Goal: Navigation & Orientation: Find specific page/section

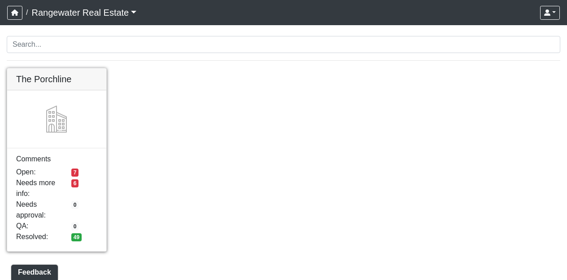
drag, startPoint x: 0, startPoint y: 0, endPoint x: 49, endPoint y: 176, distance: 183.2
click at [49, 68] on link at bounding box center [56, 68] width 99 height 0
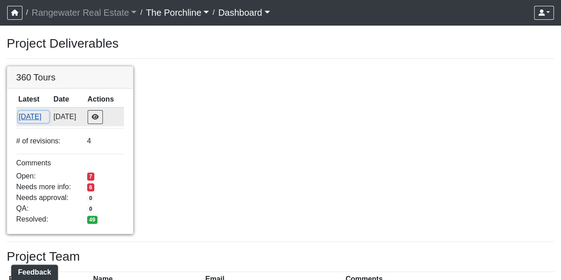
click at [49, 119] on button "9/29/2025" at bounding box center [33, 117] width 31 height 12
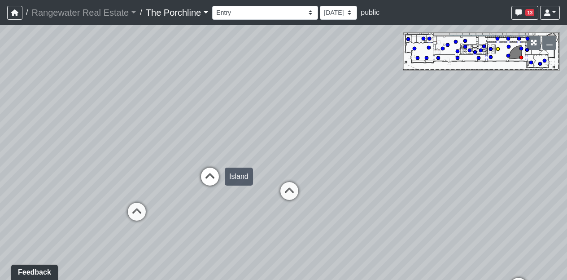
click at [209, 177] on icon at bounding box center [210, 180] width 27 height 27
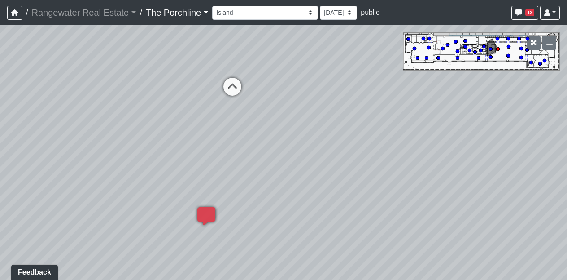
drag, startPoint x: 199, startPoint y: 176, endPoint x: 341, endPoint y: 95, distance: 163.7
click at [341, 95] on div "Loading... Seating Loading... Mailroom Entry Loading... Lounge Entry Loading...…" at bounding box center [283, 152] width 567 height 254
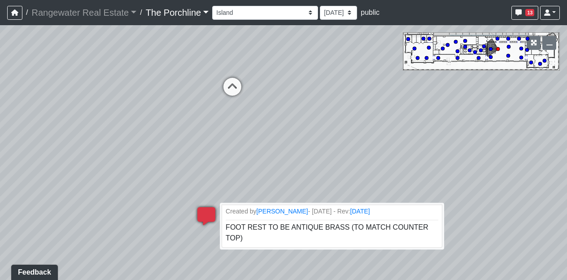
click at [203, 213] on icon at bounding box center [206, 220] width 27 height 27
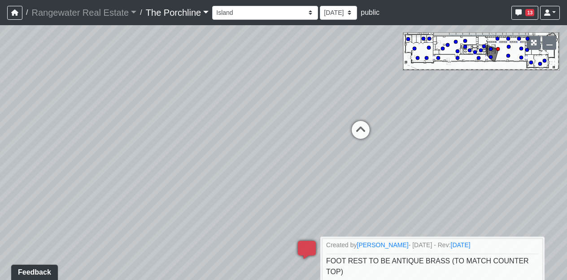
drag, startPoint x: 149, startPoint y: 162, endPoint x: 344, endPoint y: 207, distance: 200.4
click at [344, 207] on div "Loading... Seating Loading... Mailroom Entry Loading... Lounge Entry Loading...…" at bounding box center [283, 152] width 567 height 254
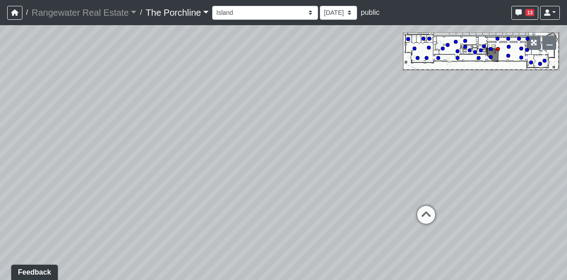
drag, startPoint x: 258, startPoint y: 145, endPoint x: 364, endPoint y: 245, distance: 145.8
click at [364, 245] on div "Loading... Seating Loading... Mailroom Entry Loading... Lounge Entry Loading...…" at bounding box center [283, 152] width 567 height 254
drag, startPoint x: 217, startPoint y: 208, endPoint x: 400, endPoint y: 85, distance: 220.6
click at [400, 85] on div "Loading... Seating Loading... Mailroom Entry Loading... Lounge Entry Loading...…" at bounding box center [283, 152] width 567 height 254
drag, startPoint x: 278, startPoint y: 95, endPoint x: 416, endPoint y: 134, distance: 142.9
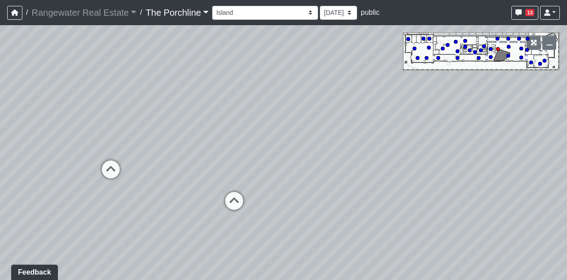
click at [416, 134] on div "Loading... Seating Loading... Mailroom Entry Loading... Lounge Entry Loading...…" at bounding box center [283, 152] width 567 height 254
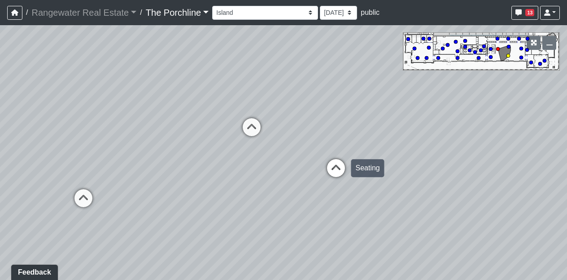
drag, startPoint x: 159, startPoint y: 194, endPoint x: 327, endPoint y: 156, distance: 171.7
click at [327, 156] on div "Loading... Seating Loading... Mailroom Entry Loading... Lounge Entry Loading...…" at bounding box center [283, 152] width 567 height 254
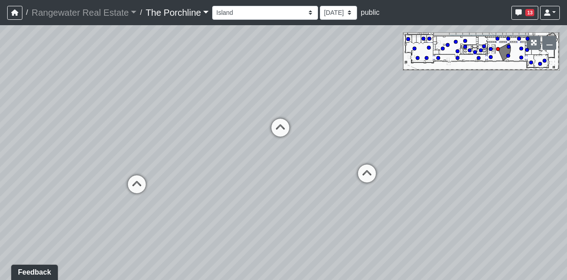
drag, startPoint x: 190, startPoint y: 169, endPoint x: 238, endPoint y: 169, distance: 48.5
click at [238, 169] on div "Loading... Seating Loading... Mailroom Entry Loading... Lounge Entry Loading...…" at bounding box center [283, 152] width 567 height 254
click at [284, 124] on icon at bounding box center [280, 131] width 27 height 27
drag, startPoint x: 166, startPoint y: 125, endPoint x: 180, endPoint y: 183, distance: 59.2
click at [180, 183] on div "Loading... Seating Loading... Mailroom Entry Loading... Lounge Entry Loading...…" at bounding box center [283, 152] width 567 height 254
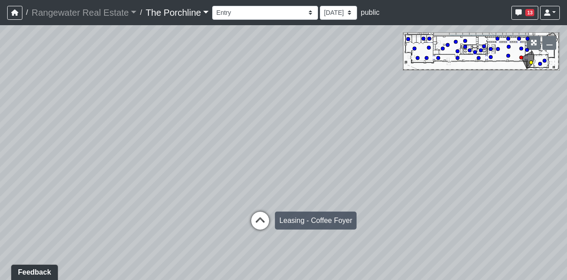
click at [251, 215] on icon at bounding box center [260, 224] width 27 height 27
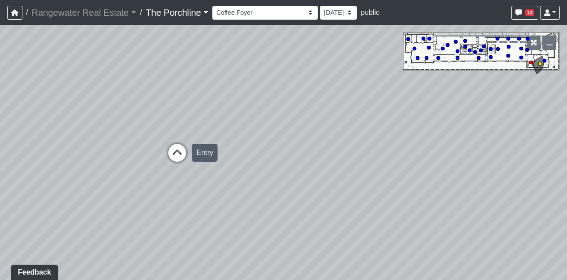
click at [178, 152] on icon at bounding box center [177, 157] width 27 height 27
drag, startPoint x: 274, startPoint y: 132, endPoint x: 162, endPoint y: 136, distance: 111.4
click at [162, 136] on div "Loading... Seating Loading... Mailroom Entry Loading... Lounge Entry Loading...…" at bounding box center [283, 152] width 567 height 254
drag, startPoint x: 236, startPoint y: 153, endPoint x: 103, endPoint y: 196, distance: 139.7
click at [103, 196] on div "Loading... Seating Loading... Mailroom Entry Loading... Lounge Entry Loading...…" at bounding box center [283, 152] width 567 height 254
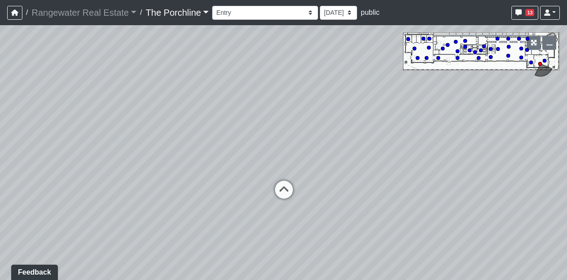
drag, startPoint x: 146, startPoint y: 126, endPoint x: 135, endPoint y: 118, distance: 13.7
click at [135, 118] on div "Loading... Seating Loading... Mailroom Entry Loading... Lounge Entry Loading...…" at bounding box center [283, 152] width 567 height 254
drag, startPoint x: 162, startPoint y: 160, endPoint x: 72, endPoint y: 117, distance: 100.2
click at [72, 117] on div "Loading... Seating Loading... Mailroom Entry Loading... Lounge Entry Loading...…" at bounding box center [283, 152] width 567 height 254
drag, startPoint x: 323, startPoint y: 136, endPoint x: 108, endPoint y: 139, distance: 215.0
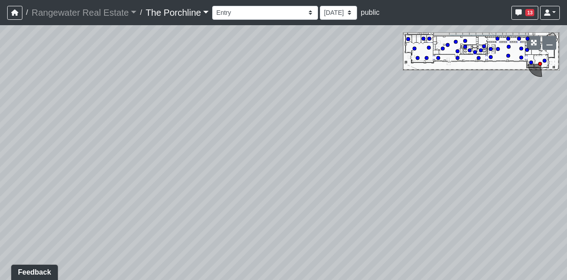
click at [108, 139] on div "Loading... Seating Loading... Mailroom Entry Loading... Lounge Entry Loading...…" at bounding box center [283, 152] width 567 height 254
drag, startPoint x: 306, startPoint y: 131, endPoint x: 141, endPoint y: 154, distance: 166.4
click at [141, 154] on div "Loading... Seating Loading... Mailroom Entry Loading... Lounge Entry Loading...…" at bounding box center [283, 152] width 567 height 254
drag, startPoint x: 283, startPoint y: 114, endPoint x: 123, endPoint y: 125, distance: 160.7
click at [123, 125] on div "Loading... Seating Loading... Mailroom Entry Loading... Lounge Entry Loading...…" at bounding box center [283, 152] width 567 height 254
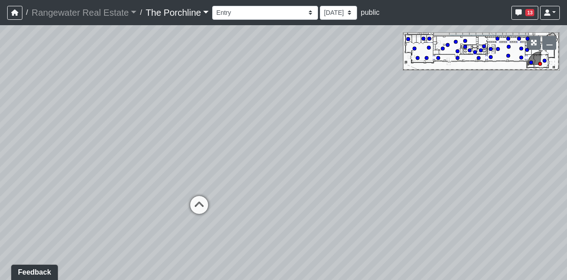
drag, startPoint x: 264, startPoint y: 145, endPoint x: 86, endPoint y: 167, distance: 179.5
click at [86, 167] on div "Loading... Seating Loading... Mailroom Entry Loading... Lounge Entry Loading...…" at bounding box center [283, 152] width 567 height 254
drag, startPoint x: 276, startPoint y: 202, endPoint x: 347, endPoint y: 150, distance: 87.8
click at [347, 150] on div "Loading... Seating Loading... Mailroom Entry Loading... Lounge Entry Loading...…" at bounding box center [283, 152] width 567 height 254
click at [229, 162] on icon at bounding box center [224, 167] width 27 height 27
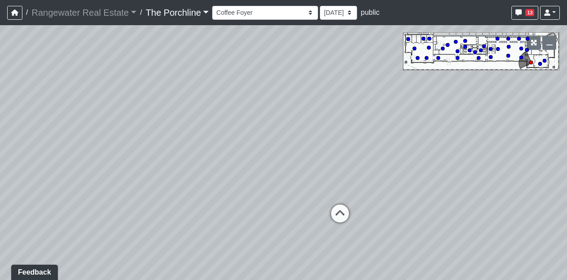
drag, startPoint x: 229, startPoint y: 162, endPoint x: 325, endPoint y: 127, distance: 102.1
click at [325, 127] on div "Loading... Seating Loading... Mailroom Entry Loading... Lounge Entry Loading...…" at bounding box center [283, 152] width 567 height 254
click at [342, 205] on icon at bounding box center [340, 217] width 27 height 27
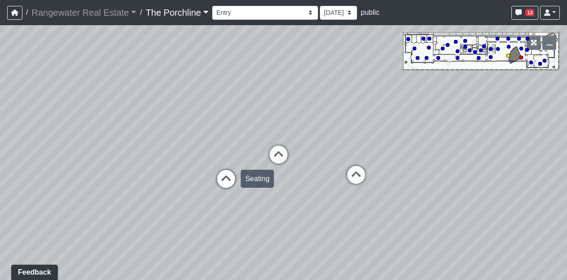
click at [229, 187] on icon at bounding box center [226, 183] width 27 height 27
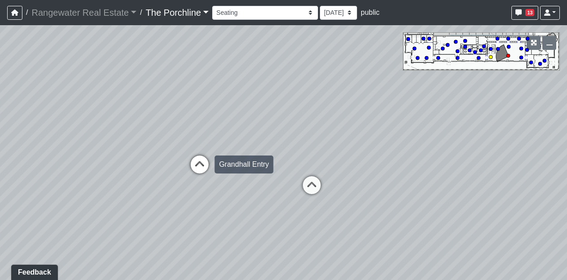
click at [204, 164] on icon at bounding box center [199, 168] width 27 height 27
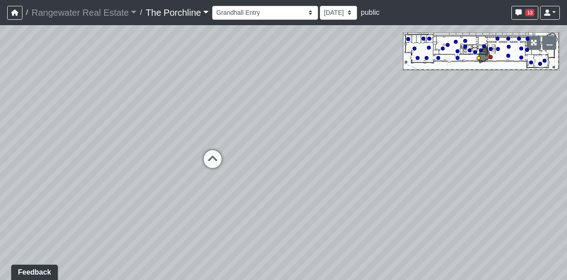
click at [204, 164] on icon at bounding box center [212, 163] width 27 height 27
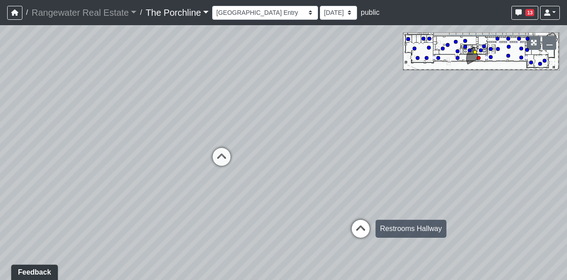
click at [363, 233] on icon at bounding box center [360, 232] width 27 height 27
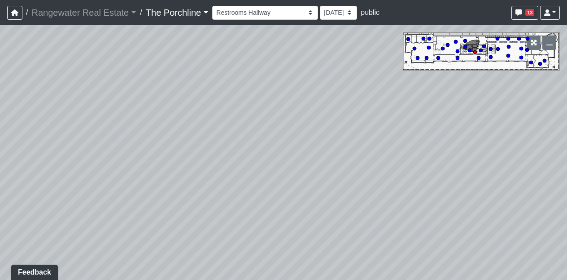
drag, startPoint x: 394, startPoint y: 145, endPoint x: 179, endPoint y: 133, distance: 215.3
click at [179, 133] on div "Loading... Seating Loading... Mailroom Entry Loading... Lounge Entry Loading...…" at bounding box center [283, 152] width 567 height 254
drag, startPoint x: 259, startPoint y: 91, endPoint x: 158, endPoint y: 187, distance: 140.0
click at [158, 187] on div "Loading... Seating Loading... Mailroom Entry Loading... Lounge Entry Loading...…" at bounding box center [283, 152] width 567 height 254
drag, startPoint x: 282, startPoint y: 154, endPoint x: 127, endPoint y: 119, distance: 158.3
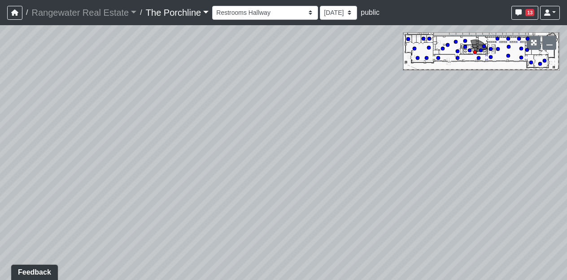
click at [127, 119] on div "Loading... Seating Loading... Mailroom Entry Loading... Lounge Entry Loading...…" at bounding box center [283, 152] width 567 height 254
drag, startPoint x: 268, startPoint y: 118, endPoint x: 60, endPoint y: 93, distance: 209.8
click at [60, 93] on div "Loading... Seating Loading... Mailroom Entry Loading... Lounge Entry Loading...…" at bounding box center [283, 152] width 567 height 254
drag, startPoint x: 258, startPoint y: 109, endPoint x: 75, endPoint y: 107, distance: 182.2
click at [75, 107] on div "Loading... Seating Loading... Mailroom Entry Loading... Lounge Entry Loading...…" at bounding box center [283, 152] width 567 height 254
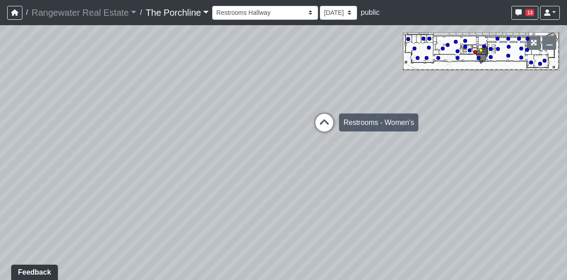
click at [329, 121] on icon at bounding box center [324, 127] width 27 height 27
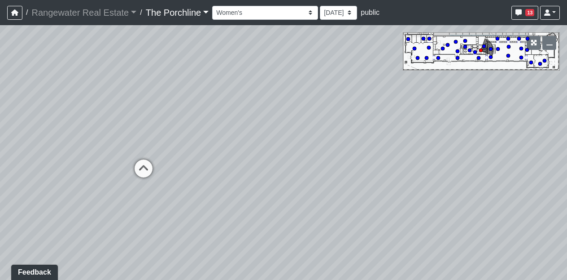
drag, startPoint x: 294, startPoint y: 108, endPoint x: 493, endPoint y: 151, distance: 203.9
click at [493, 151] on div "Loading... Seating Loading... Mailroom Entry Loading... Lounge Entry Loading...…" at bounding box center [283, 152] width 567 height 254
drag, startPoint x: 294, startPoint y: 118, endPoint x: 394, endPoint y: 82, distance: 105.9
click at [394, 82] on div "Loading... Seating Loading... Mailroom Entry Loading... Lounge Entry Loading...…" at bounding box center [283, 152] width 567 height 254
drag, startPoint x: 278, startPoint y: 93, endPoint x: 459, endPoint y: 105, distance: 180.9
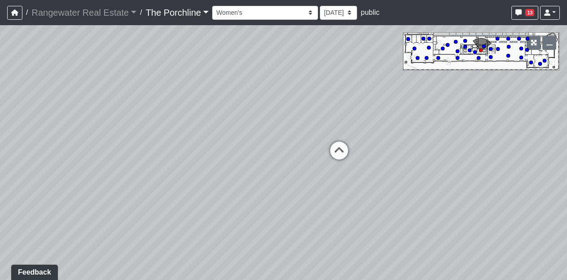
click at [459, 105] on div "Loading... Seating Loading... Mailroom Entry Loading... Lounge Entry Loading...…" at bounding box center [283, 152] width 567 height 254
drag, startPoint x: 201, startPoint y: 117, endPoint x: 408, endPoint y: 92, distance: 208.9
click at [408, 92] on div "Loading... Seating Loading... Mailroom Entry Loading... Lounge Entry Loading...…" at bounding box center [283, 152] width 567 height 254
drag, startPoint x: 196, startPoint y: 132, endPoint x: 400, endPoint y: 127, distance: 204.3
click at [400, 127] on div "Loading... Seating Loading... Mailroom Entry Loading... Lounge Entry Loading...…" at bounding box center [283, 152] width 567 height 254
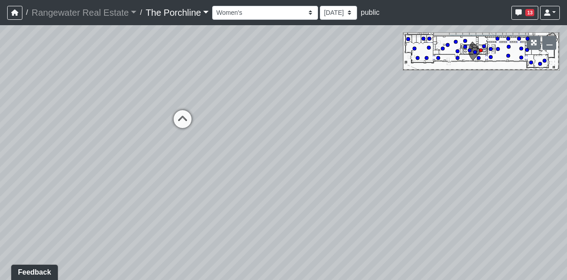
drag, startPoint x: 253, startPoint y: 105, endPoint x: 355, endPoint y: 109, distance: 102.4
click at [355, 109] on div "Loading... Seating Loading... Mailroom Entry Loading... Lounge Entry Loading...…" at bounding box center [283, 152] width 567 height 254
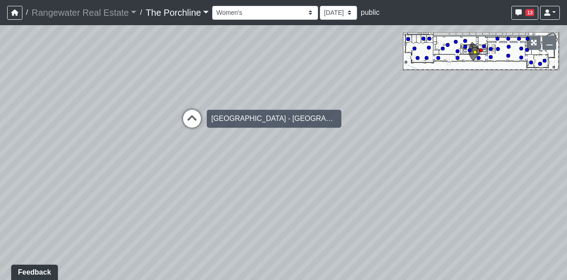
click at [198, 115] on icon at bounding box center [192, 123] width 27 height 27
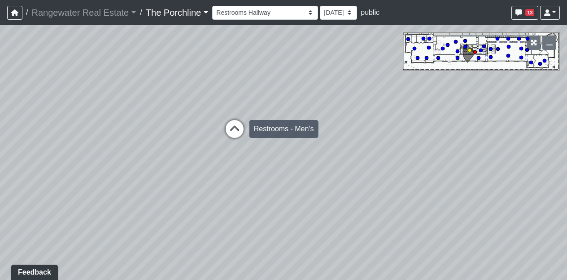
click at [231, 128] on icon at bounding box center [234, 133] width 27 height 27
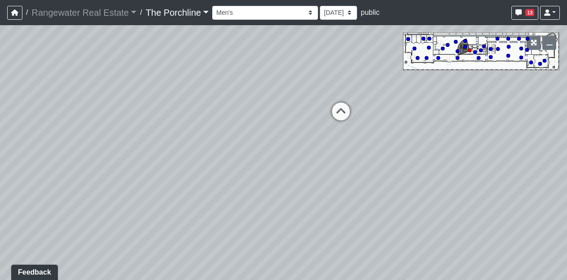
drag, startPoint x: 316, startPoint y: 124, endPoint x: 163, endPoint y: 95, distance: 155.4
click at [163, 95] on div "Loading... Seating Loading... Mailroom Entry Loading... Lounge Entry Loading...…" at bounding box center [283, 152] width 567 height 254
drag, startPoint x: 384, startPoint y: 164, endPoint x: 187, endPoint y: 189, distance: 198.6
click at [187, 189] on div "Loading... Seating Loading... Mailroom Entry Loading... Lounge Entry Loading...…" at bounding box center [283, 152] width 567 height 254
drag, startPoint x: 286, startPoint y: 168, endPoint x: 128, endPoint y: 148, distance: 159.3
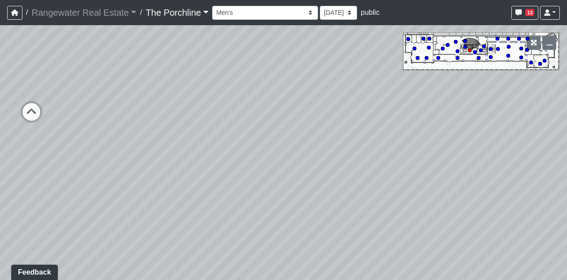
click at [128, 148] on div "Loading... Seating Loading... Mailroom Entry Loading... Lounge Entry Loading...…" at bounding box center [283, 152] width 567 height 254
drag, startPoint x: 312, startPoint y: 137, endPoint x: 101, endPoint y: 106, distance: 214.1
click at [101, 106] on div "Loading... Seating Loading... Mailroom Entry Loading... Lounge Entry Loading...…" at bounding box center [283, 152] width 567 height 254
drag, startPoint x: 240, startPoint y: 126, endPoint x: 72, endPoint y: 159, distance: 171.6
click at [72, 159] on div "Loading... Seating Loading... Mailroom Entry Loading... Lounge Entry Loading...…" at bounding box center [283, 152] width 567 height 254
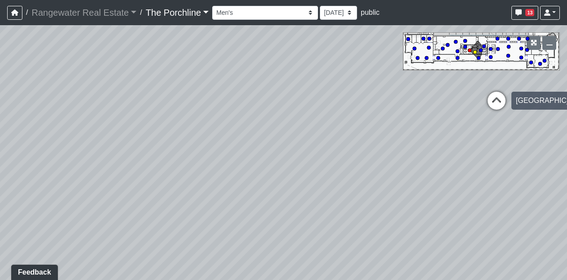
click at [497, 107] on icon at bounding box center [496, 105] width 27 height 27
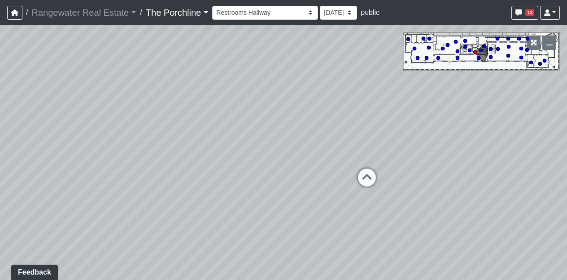
drag, startPoint x: 263, startPoint y: 96, endPoint x: 182, endPoint y: 188, distance: 122.4
click at [182, 188] on div "Loading... Seating Loading... Mailroom Entry Loading... Lounge Entry Loading...…" at bounding box center [283, 152] width 567 height 254
drag, startPoint x: 425, startPoint y: 172, endPoint x: 147, endPoint y: 101, distance: 287.2
click at [147, 101] on div "Loading... Seating Loading... Mailroom Entry Loading... Lounge Entry Loading...…" at bounding box center [283, 152] width 567 height 254
drag, startPoint x: 383, startPoint y: 135, endPoint x: 268, endPoint y: 129, distance: 116.0
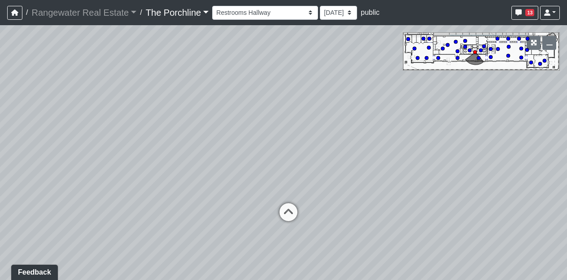
click at [268, 129] on div "Loading... Seating Loading... Mailroom Entry Loading... Lounge Entry Loading...…" at bounding box center [283, 152] width 567 height 254
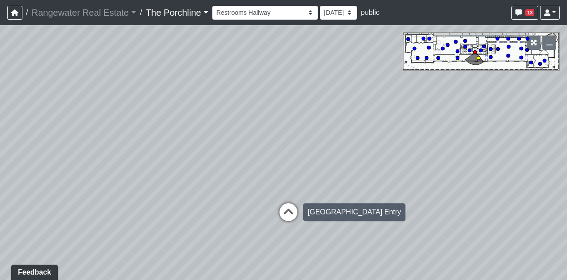
click at [285, 209] on icon at bounding box center [288, 216] width 27 height 27
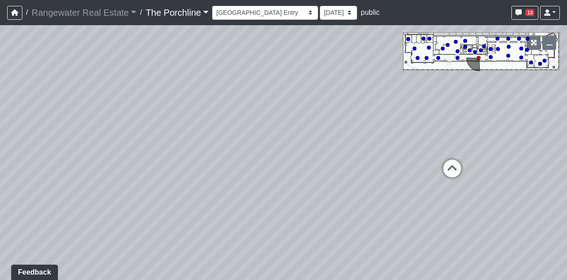
drag, startPoint x: 347, startPoint y: 155, endPoint x: 141, endPoint y: 158, distance: 205.6
click at [141, 158] on div "Loading... Seating Loading... Mailroom Entry Loading... Lounge Entry Loading...…" at bounding box center [283, 152] width 567 height 254
drag, startPoint x: 315, startPoint y: 133, endPoint x: 164, endPoint y: 161, distance: 153.3
click at [164, 161] on div "Loading... Seating Loading... Mailroom Entry Loading... Lounge Entry Loading...…" at bounding box center [283, 152] width 567 height 254
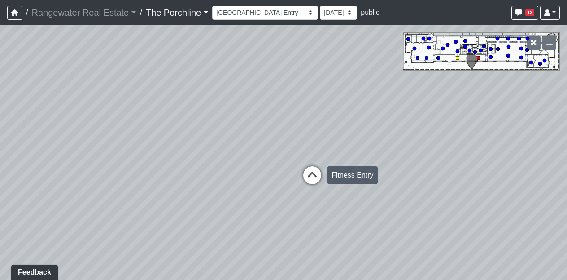
click at [316, 169] on icon at bounding box center [312, 179] width 27 height 27
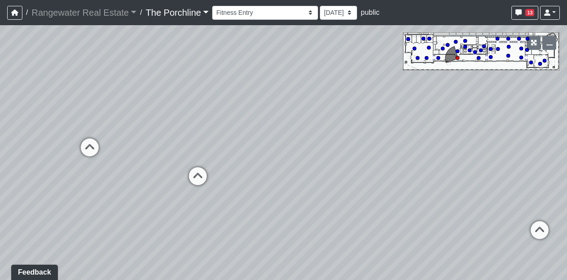
drag, startPoint x: 425, startPoint y: 177, endPoint x: 214, endPoint y: 158, distance: 211.4
click at [214, 158] on div "Loading... Seating Loading... Mailroom Entry Loading... Lounge Entry Loading...…" at bounding box center [283, 152] width 567 height 254
drag, startPoint x: 367, startPoint y: 132, endPoint x: 256, endPoint y: 126, distance: 111.5
click at [256, 126] on div "Loading... Seating Loading... Mailroom Entry Loading... Lounge Entry Loading...…" at bounding box center [283, 152] width 567 height 254
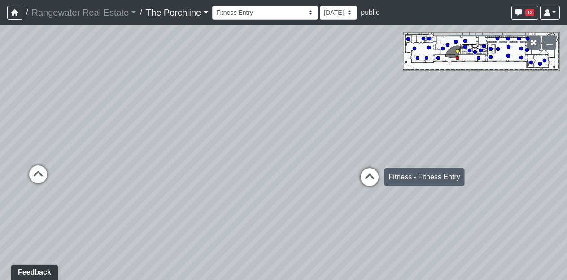
click at [373, 173] on icon at bounding box center [369, 181] width 27 height 27
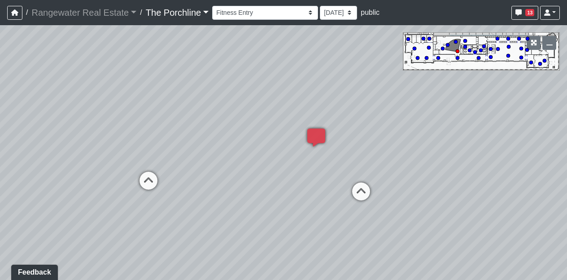
drag, startPoint x: 410, startPoint y: 154, endPoint x: 408, endPoint y: 148, distance: 6.0
click at [408, 148] on div "Loading... Seating Loading... Mailroom Entry Loading... Lounge Entry Loading...…" at bounding box center [283, 152] width 567 height 254
click at [320, 136] on icon at bounding box center [317, 142] width 27 height 27
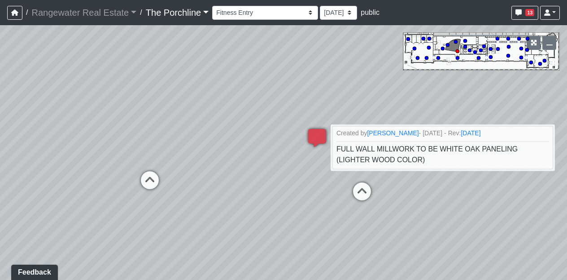
click at [274, 207] on div "Loading... Seating Loading... Mailroom Entry Loading... Lounge Entry Loading...…" at bounding box center [283, 152] width 567 height 254
click at [365, 194] on icon at bounding box center [362, 195] width 27 height 27
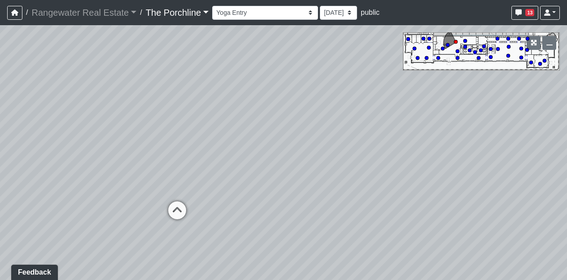
drag, startPoint x: 276, startPoint y: 131, endPoint x: 470, endPoint y: 156, distance: 195.5
click at [470, 156] on div "Loading... Seating Loading... Mailroom Entry Loading... Lounge Entry Loading...…" at bounding box center [283, 152] width 567 height 254
drag, startPoint x: 217, startPoint y: 126, endPoint x: 423, endPoint y: 128, distance: 205.6
click at [423, 128] on div "Loading... Seating Loading... Mailroom Entry Loading... Lounge Entry Loading...…" at bounding box center [283, 152] width 567 height 254
drag, startPoint x: 215, startPoint y: 95, endPoint x: 403, endPoint y: 108, distance: 188.0
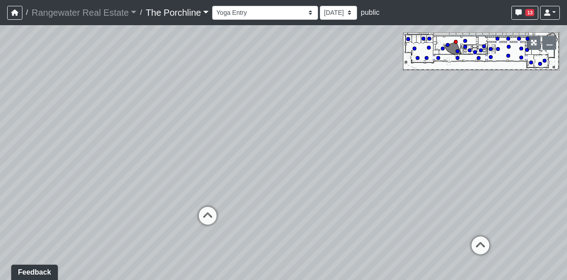
click at [403, 108] on div "Loading... Seating Loading... Mailroom Entry Loading... Lounge Entry Loading...…" at bounding box center [283, 152] width 567 height 254
drag, startPoint x: 252, startPoint y: 102, endPoint x: 251, endPoint y: 87, distance: 15.3
click at [251, 87] on div "Loading... Seating Loading... Mailroom Entry Loading... Lounge Entry Loading...…" at bounding box center [283, 152] width 567 height 254
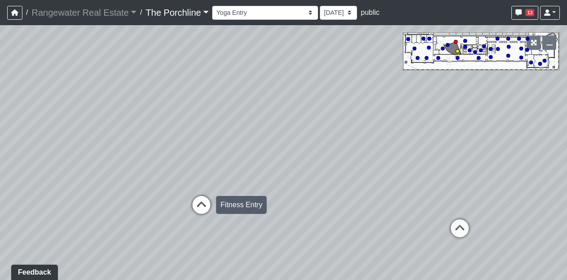
click at [206, 201] on icon at bounding box center [201, 209] width 27 height 27
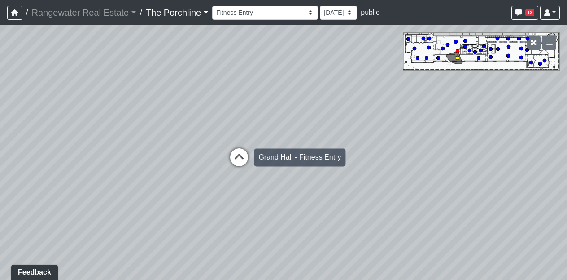
click at [244, 165] on icon at bounding box center [239, 161] width 27 height 27
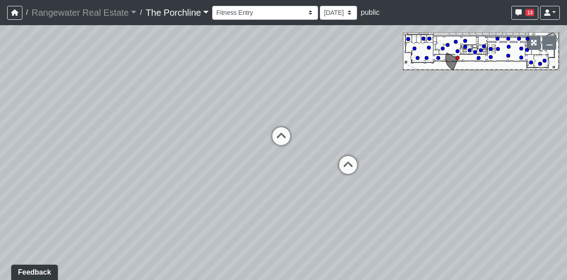
drag, startPoint x: 320, startPoint y: 175, endPoint x: 114, endPoint y: 163, distance: 206.8
click at [114, 163] on div "Loading... Seating Loading... Mailroom Entry Loading... Lounge Entry Loading...…" at bounding box center [283, 152] width 567 height 254
click at [347, 166] on icon at bounding box center [348, 169] width 27 height 27
drag, startPoint x: 366, startPoint y: 161, endPoint x: 290, endPoint y: 149, distance: 77.2
click at [290, 149] on div "Loading... Seating Loading... Mailroom Entry Loading... Lounge Entry Loading...…" at bounding box center [283, 152] width 567 height 254
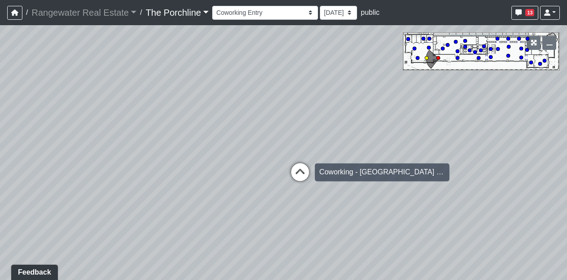
click at [301, 177] on icon at bounding box center [300, 176] width 27 height 27
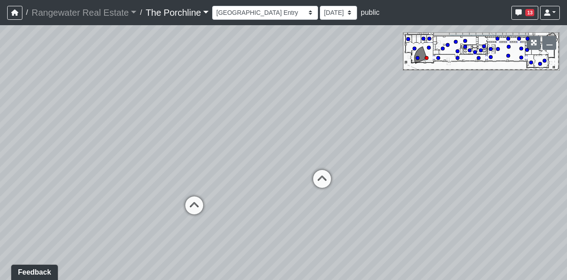
drag, startPoint x: 375, startPoint y: 139, endPoint x: 233, endPoint y: 151, distance: 142.4
click at [233, 151] on div "Loading... Seating Loading... Mailroom Entry Loading... Lounge Entry Loading...…" at bounding box center [283, 152] width 567 height 254
drag, startPoint x: 440, startPoint y: 195, endPoint x: 403, endPoint y: 189, distance: 38.2
click at [403, 189] on div "Loading... Seating Loading... Mailroom Entry Loading... Lounge Entry Loading...…" at bounding box center [283, 152] width 567 height 254
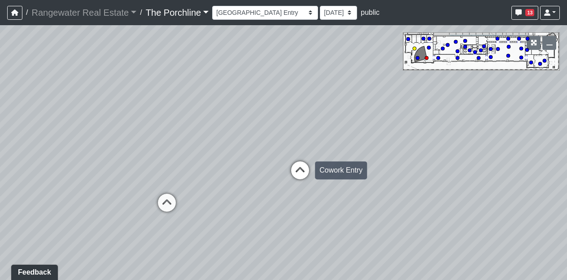
click at [298, 170] on icon at bounding box center [300, 174] width 27 height 27
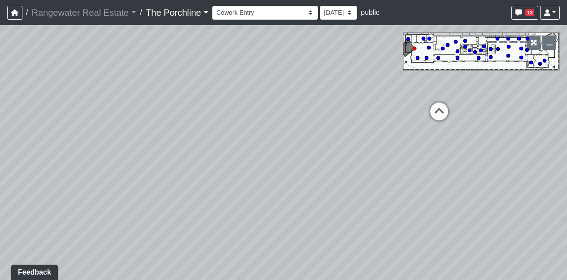
drag, startPoint x: 381, startPoint y: 187, endPoint x: 479, endPoint y: 181, distance: 98.9
click at [479, 181] on div "Loading... Seating Loading... Mailroom Entry Loading... Lounge Entry Loading...…" at bounding box center [283, 152] width 567 height 254
drag, startPoint x: 254, startPoint y: 140, endPoint x: 486, endPoint y: 182, distance: 235.4
click at [486, 182] on div "Loading... Seating Loading... Mailroom Entry Loading... Lounge Entry Loading...…" at bounding box center [283, 152] width 567 height 254
drag, startPoint x: 178, startPoint y: 196, endPoint x: 447, endPoint y: 169, distance: 270.2
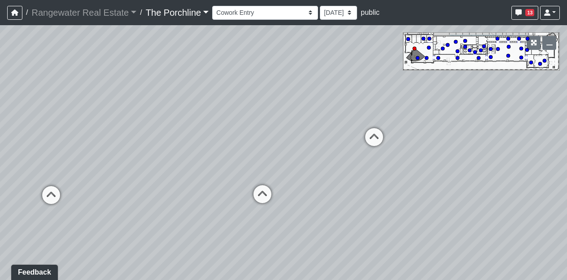
click at [447, 169] on div "Loading... Seating Loading... Mailroom Entry Loading... Lounge Entry Loading...…" at bounding box center [283, 152] width 567 height 254
drag, startPoint x: 166, startPoint y: 129, endPoint x: 411, endPoint y: 97, distance: 246.7
click at [411, 97] on div "Loading... Seating Loading... Mailroom Entry Loading... Lounge Entry Loading...…" at bounding box center [283, 152] width 567 height 254
drag, startPoint x: 187, startPoint y: 103, endPoint x: 403, endPoint y: 133, distance: 218.4
click at [403, 133] on div "Loading... Seating Loading... Mailroom Entry Loading... Lounge Entry Loading...…" at bounding box center [283, 152] width 567 height 254
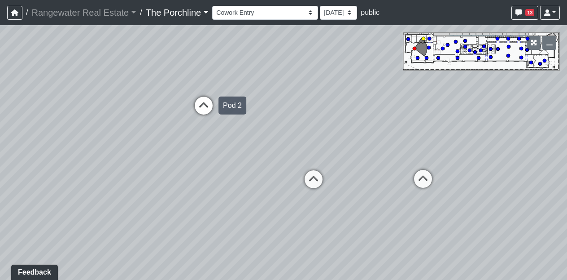
click at [202, 105] on icon at bounding box center [203, 110] width 27 height 27
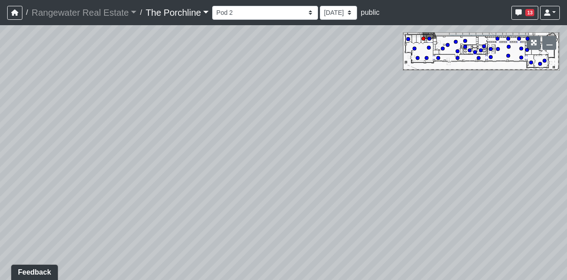
drag, startPoint x: 222, startPoint y: 96, endPoint x: 417, endPoint y: 283, distance: 270.2
click at [417, 279] on html "/ Rangewater Real Estate Rangewater Real Estate Loading... / The Porchline The …" at bounding box center [283, 140] width 567 height 280
drag, startPoint x: 281, startPoint y: 208, endPoint x: 344, endPoint y: 91, distance: 133.2
click at [344, 91] on div "Loading... Seating Loading... Mailroom Entry Loading... Lounge Entry Loading...…" at bounding box center [283, 152] width 567 height 254
drag, startPoint x: 214, startPoint y: 167, endPoint x: 374, endPoint y: 142, distance: 162.5
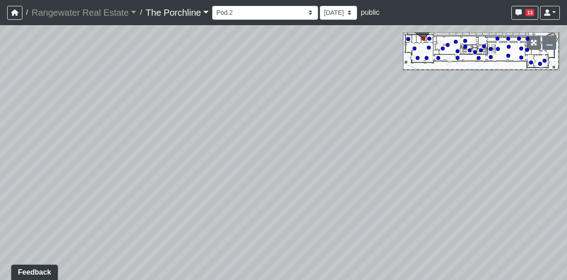
click at [374, 142] on div "Loading... Seating Loading... Mailroom Entry Loading... Lounge Entry Loading...…" at bounding box center [283, 152] width 567 height 254
drag, startPoint x: 178, startPoint y: 199, endPoint x: 401, endPoint y: 158, distance: 226.3
click at [401, 158] on div "Loading... Seating Loading... Mailroom Entry Loading... Lounge Entry Loading...…" at bounding box center [283, 152] width 567 height 254
drag, startPoint x: 162, startPoint y: 95, endPoint x: 458, endPoint y: 136, distance: 298.7
click at [458, 136] on div "Loading... Seating Loading... Mailroom Entry Loading... Lounge Entry Loading...…" at bounding box center [283, 152] width 567 height 254
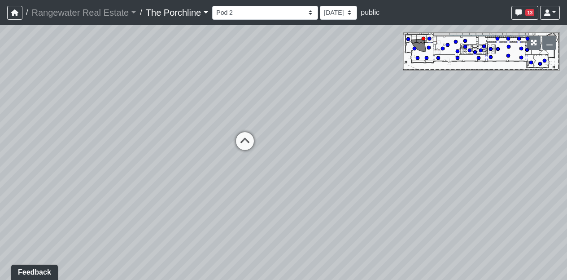
drag, startPoint x: 267, startPoint y: 131, endPoint x: 414, endPoint y: 93, distance: 151.9
click at [414, 93] on div "Loading... Seating Loading... Mailroom Entry Loading... Lounge Entry Loading...…" at bounding box center [283, 152] width 567 height 254
click at [250, 138] on icon at bounding box center [245, 144] width 27 height 27
drag, startPoint x: 169, startPoint y: 138, endPoint x: 464, endPoint y: 109, distance: 296.3
click at [464, 109] on div "Loading... Seating Loading... Mailroom Entry Loading... Lounge Entry Loading...…" at bounding box center [283, 152] width 567 height 254
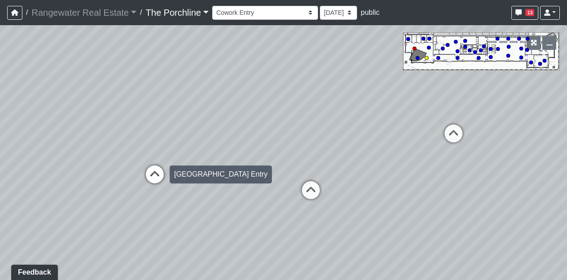
click at [160, 176] on icon at bounding box center [154, 178] width 27 height 27
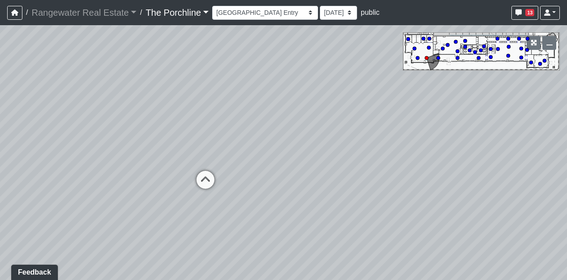
drag, startPoint x: 157, startPoint y: 153, endPoint x: 374, endPoint y: 149, distance: 217.3
click at [374, 149] on div "Loading... Seating Loading... Mailroom Entry Loading... Lounge Entry Loading...…" at bounding box center [283, 152] width 567 height 254
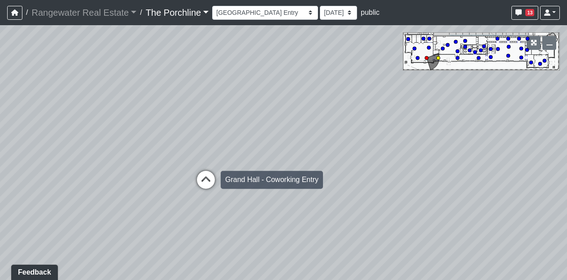
click at [204, 176] on icon at bounding box center [206, 184] width 27 height 27
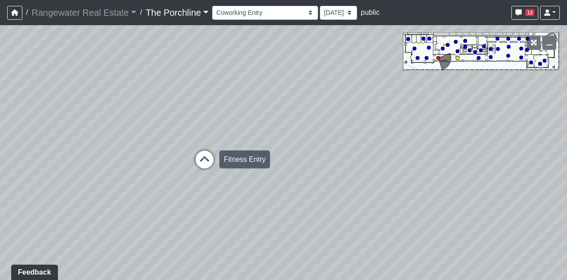
click at [205, 161] on icon at bounding box center [204, 163] width 27 height 27
click at [205, 161] on icon at bounding box center [204, 160] width 27 height 27
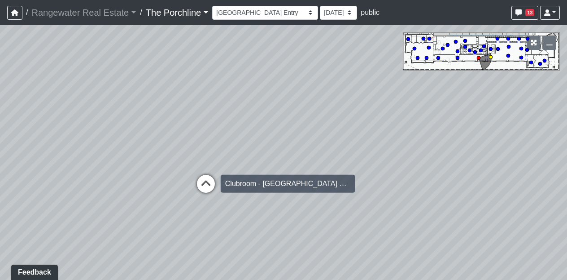
click at [204, 180] on icon at bounding box center [206, 188] width 27 height 27
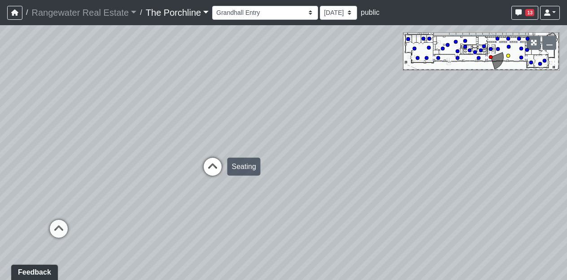
click at [216, 165] on icon at bounding box center [212, 171] width 27 height 27
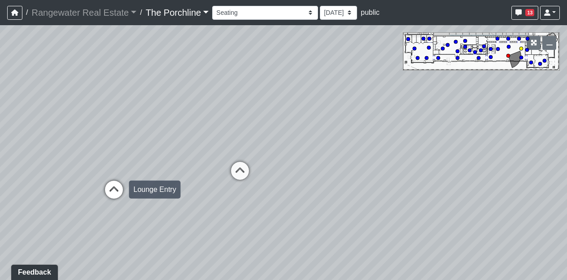
click at [116, 188] on icon at bounding box center [114, 193] width 27 height 27
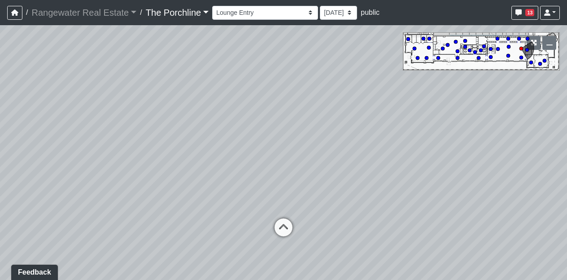
drag, startPoint x: 204, startPoint y: 145, endPoint x: 263, endPoint y: 152, distance: 59.7
click at [263, 152] on div "Loading... Seating Loading... Mailroom Entry Loading... Lounge Entry Loading...…" at bounding box center [283, 152] width 567 height 254
drag, startPoint x: 237, startPoint y: 164, endPoint x: 305, endPoint y: 168, distance: 68.3
click at [305, 168] on div "Loading... Seating Loading... Mailroom Entry Loading... Lounge Entry Loading...…" at bounding box center [283, 152] width 567 height 254
click at [322, 230] on icon at bounding box center [325, 241] width 27 height 27
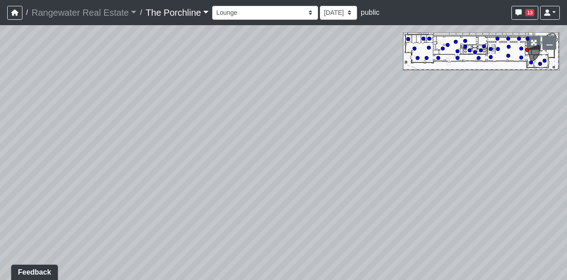
drag, startPoint x: 339, startPoint y: 157, endPoint x: 212, endPoint y: 130, distance: 130.2
click at [212, 130] on div "Loading... Seating Loading... Mailroom Entry Loading... Lounge Entry Loading...…" at bounding box center [283, 152] width 567 height 254
drag, startPoint x: 235, startPoint y: 219, endPoint x: 130, endPoint y: 202, distance: 106.4
click at [130, 202] on div "Loading... Seating Loading... Mailroom Entry Loading... Lounge Entry Loading...…" at bounding box center [283, 152] width 567 height 254
drag, startPoint x: 332, startPoint y: 175, endPoint x: 114, endPoint y: 180, distance: 217.3
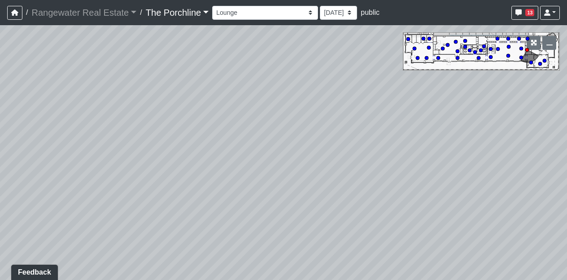
click at [114, 180] on div "Loading... Seating Loading... Mailroom Entry Loading... Lounge Entry Loading...…" at bounding box center [283, 152] width 567 height 254
drag, startPoint x: 276, startPoint y: 116, endPoint x: 257, endPoint y: 304, distance: 188.6
click at [257, 279] on html "/ Rangewater Real Estate Rangewater Real Estate Loading... / The Porchline The …" at bounding box center [283, 140] width 567 height 280
drag, startPoint x: 294, startPoint y: 159, endPoint x: 249, endPoint y: 44, distance: 123.7
click at [249, 44] on div "Loading... Seating Loading... Mailroom Entry Loading... Lounge Entry Loading...…" at bounding box center [283, 152] width 567 height 254
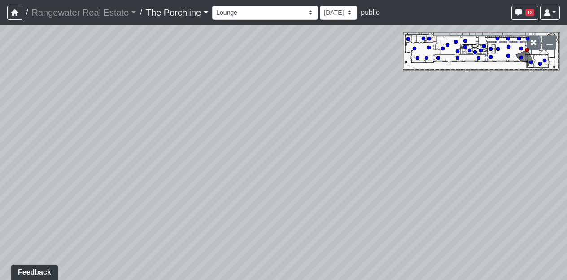
drag, startPoint x: 257, startPoint y: 162, endPoint x: 228, endPoint y: 110, distance: 59.9
click at [228, 110] on div "Loading... Seating Loading... Mailroom Entry Loading... Lounge Entry Loading...…" at bounding box center [283, 152] width 567 height 254
drag, startPoint x: 294, startPoint y: 123, endPoint x: 165, endPoint y: 140, distance: 130.3
click at [165, 140] on div "Loading... Seating Loading... Mailroom Entry Loading... Lounge Entry Loading...…" at bounding box center [283, 152] width 567 height 254
drag, startPoint x: 313, startPoint y: 161, endPoint x: 195, endPoint y: 150, distance: 119.0
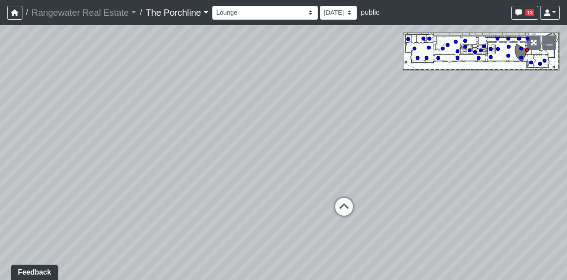
click at [195, 150] on div "Loading... Seating Loading... Mailroom Entry Loading... Lounge Entry Loading...…" at bounding box center [283, 152] width 567 height 254
click at [349, 208] on icon at bounding box center [344, 210] width 27 height 27
drag, startPoint x: 331, startPoint y: 185, endPoint x: 408, endPoint y: 221, distance: 84.9
click at [408, 221] on div "Loading... Seating Loading... Mailroom Entry Loading... Lounge Entry Loading...…" at bounding box center [283, 152] width 567 height 254
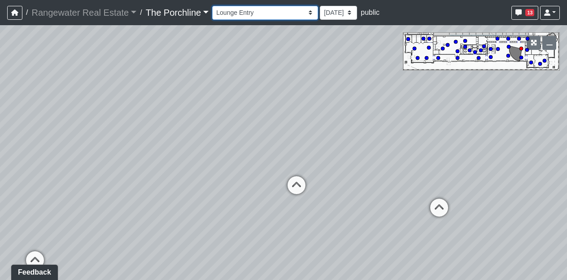
click at [279, 11] on select "Entry Grandhall Entry Island Kitchen Lounge Lounge Entry Mailroom Entry Seating…" at bounding box center [265, 13] width 106 height 14
click at [212, 6] on select "Entry Grandhall Entry Island Kitchen Lounge Lounge Entry Mailroom Entry Seating…" at bounding box center [265, 13] width 106 height 14
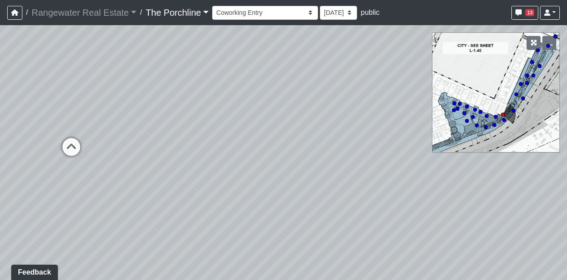
drag, startPoint x: 320, startPoint y: 126, endPoint x: 159, endPoint y: 105, distance: 162.4
click at [159, 105] on div "Loading... Seating Loading... Mailroom Entry Loading... Lounge Entry Loading...…" at bounding box center [283, 152] width 567 height 254
drag, startPoint x: 260, startPoint y: 157, endPoint x: 89, endPoint y: 132, distance: 173.2
click at [89, 132] on div "Loading... Seating Loading... Mailroom Entry Loading... Lounge Entry Loading...…" at bounding box center [283, 152] width 567 height 254
drag, startPoint x: 231, startPoint y: 150, endPoint x: 51, endPoint y: 152, distance: 180.0
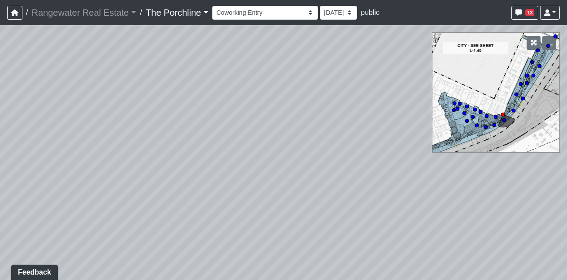
click at [51, 152] on div "Loading... Seating Loading... Mailroom Entry Loading... Lounge Entry Loading...…" at bounding box center [283, 152] width 567 height 254
drag, startPoint x: 229, startPoint y: 164, endPoint x: 24, endPoint y: 162, distance: 205.6
click at [24, 162] on div "Loading... Seating Loading... Mailroom Entry Loading... Lounge Entry Loading...…" at bounding box center [283, 152] width 567 height 254
drag, startPoint x: 227, startPoint y: 149, endPoint x: 57, endPoint y: 166, distance: 170.9
click at [57, 166] on div "Loading... Seating Loading... Mailroom Entry Loading... Lounge Entry Loading...…" at bounding box center [283, 152] width 567 height 254
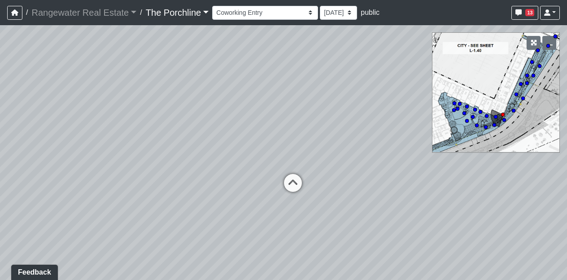
drag, startPoint x: 217, startPoint y: 174, endPoint x: 168, endPoint y: 190, distance: 51.4
click at [168, 190] on div "Loading... Seating Loading... Mailroom Entry Loading... Lounge Entry Loading...…" at bounding box center [283, 152] width 567 height 254
click at [295, 185] on icon at bounding box center [293, 187] width 27 height 27
drag, startPoint x: 330, startPoint y: 149, endPoint x: 224, endPoint y: 142, distance: 106.6
click at [224, 142] on div "Loading... Seating Loading... Mailroom Entry Loading... Lounge Entry Loading...…" at bounding box center [283, 152] width 567 height 254
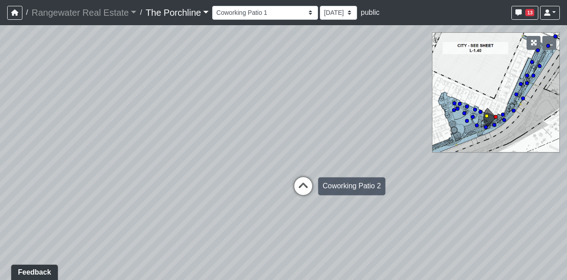
click at [303, 182] on icon at bounding box center [303, 190] width 27 height 27
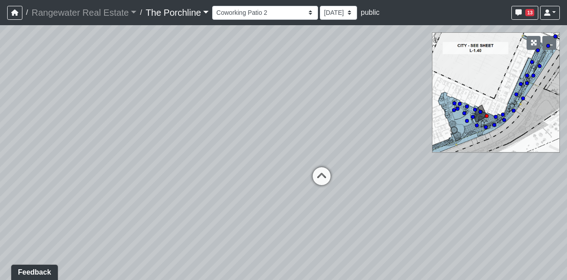
drag, startPoint x: 320, startPoint y: 196, endPoint x: 225, endPoint y: 198, distance: 95.6
click at [225, 198] on div "Loading... Seating Loading... Mailroom Entry Loading... Lounge Entry Loading...…" at bounding box center [283, 152] width 567 height 254
click at [326, 180] on icon at bounding box center [321, 180] width 27 height 27
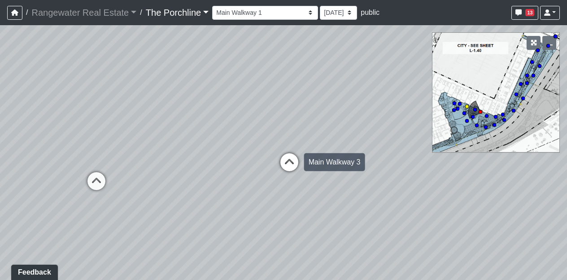
click at [286, 160] on icon at bounding box center [289, 166] width 27 height 27
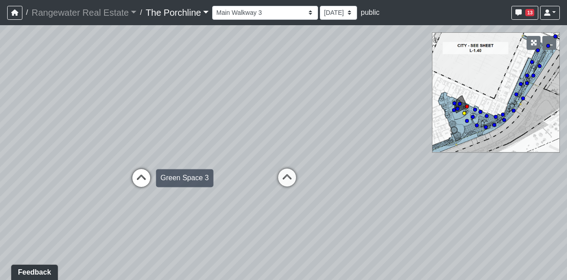
click at [145, 178] on icon at bounding box center [141, 182] width 27 height 27
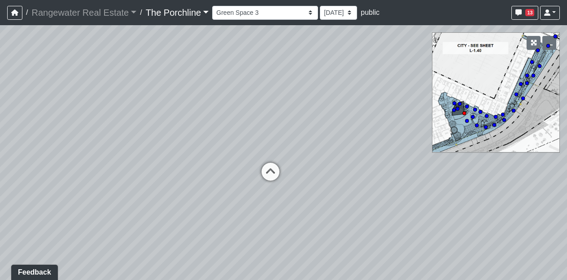
drag, startPoint x: 237, startPoint y: 185, endPoint x: 74, endPoint y: 179, distance: 164.0
click at [74, 179] on div "Loading... Seating Loading... Mailroom Entry Loading... Lounge Entry Loading...…" at bounding box center [283, 152] width 567 height 254
drag, startPoint x: 322, startPoint y: 213, endPoint x: 133, endPoint y: 246, distance: 191.9
click at [133, 246] on div "Loading... Seating Loading... Mailroom Entry Loading... Lounge Entry Loading...…" at bounding box center [283, 152] width 567 height 254
drag, startPoint x: 257, startPoint y: 137, endPoint x: 90, endPoint y: 206, distance: 180.5
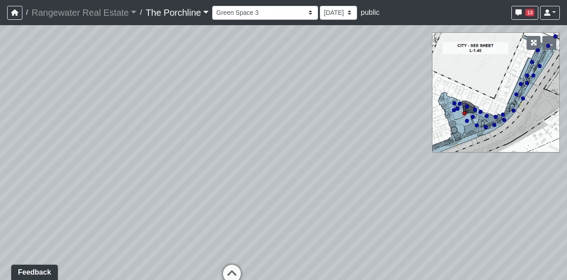
click at [90, 206] on div "Loading... Seating Loading... Mailroom Entry Loading... Lounge Entry Loading...…" at bounding box center [283, 152] width 567 height 254
drag, startPoint x: 172, startPoint y: 181, endPoint x: 35, endPoint y: 126, distance: 147.4
click at [35, 126] on div "Loading... Seating Loading... Mailroom Entry Loading... Lounge Entry Loading...…" at bounding box center [283, 152] width 567 height 254
drag, startPoint x: 334, startPoint y: 252, endPoint x: 211, endPoint y: 197, distance: 135.0
click at [211, 197] on div "Loading... Seating Loading... Mailroom Entry Loading... Lounge Entry Loading...…" at bounding box center [283, 152] width 567 height 254
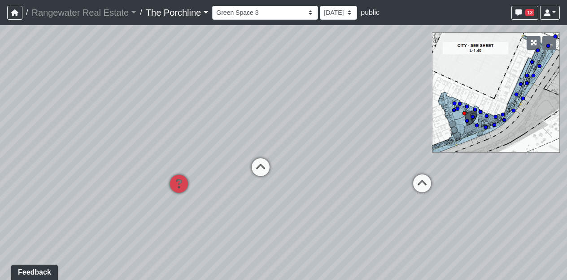
drag, startPoint x: 343, startPoint y: 98, endPoint x: 174, endPoint y: 108, distance: 169.1
click at [174, 108] on div "Loading... Seating Loading... Mailroom Entry Loading... Lounge Entry Loading...…" at bounding box center [283, 152] width 567 height 254
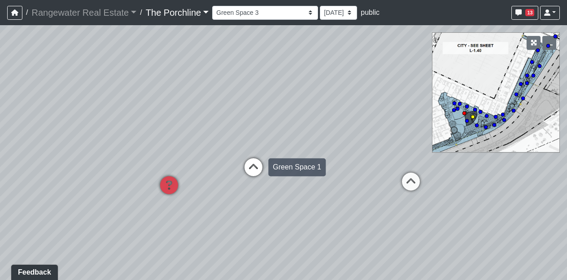
click at [259, 169] on icon at bounding box center [253, 171] width 27 height 27
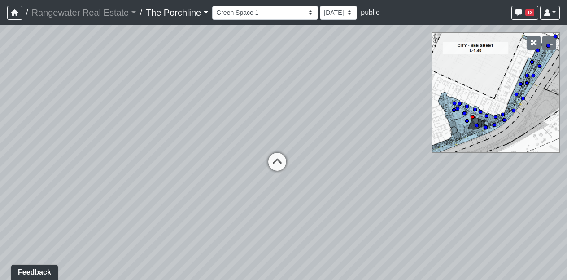
drag, startPoint x: 325, startPoint y: 140, endPoint x: 166, endPoint y: 134, distance: 159.0
click at [166, 134] on div "Loading... Seating Loading... Mailroom Entry Loading... Lounge Entry Loading...…" at bounding box center [283, 152] width 567 height 254
click at [271, 164] on icon at bounding box center [277, 166] width 27 height 27
drag, startPoint x: 308, startPoint y: 181, endPoint x: 366, endPoint y: 151, distance: 65.0
click at [366, 151] on div "Loading... Seating Loading... Mailroom Entry Loading... Lounge Entry Loading...…" at bounding box center [283, 152] width 567 height 254
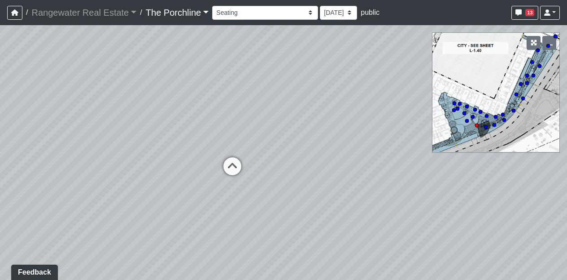
drag, startPoint x: 217, startPoint y: 134, endPoint x: 362, endPoint y: 151, distance: 145.5
click at [362, 151] on div "Loading... Seating Loading... Mailroom Entry Loading... Lounge Entry Loading...…" at bounding box center [283, 152] width 567 height 254
click at [271, 17] on select "Entry Grandhall Entry Island Kitchen Lounge Lounge Entry Mailroom Entry Seating…" at bounding box center [265, 13] width 106 height 14
click at [212, 6] on select "Entry Grandhall Entry Island Kitchen Lounge Lounge Entry Mailroom Entry Seating…" at bounding box center [265, 13] width 106 height 14
drag, startPoint x: 302, startPoint y: 137, endPoint x: 225, endPoint y: 304, distance: 183.6
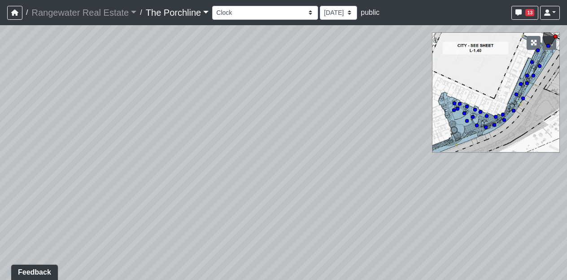
click at [225, 279] on html "/ Rangewater Real Estate Rangewater Real Estate Loading... / The Porchline The …" at bounding box center [283, 140] width 567 height 280
drag, startPoint x: 301, startPoint y: 158, endPoint x: 311, endPoint y: 54, distance: 104.6
click at [311, 54] on div "Loading... Seating Loading... Mailroom Entry Loading... Lounge Entry Loading...…" at bounding box center [283, 152] width 567 height 254
click at [228, 14] on select "Entry Grandhall Entry Island Kitchen Lounge Lounge Entry Mailroom Entry Seating…" at bounding box center [265, 13] width 106 height 14
click at [212, 6] on select "Entry Grandhall Entry Island Kitchen Lounge Lounge Entry Mailroom Entry Seating…" at bounding box center [265, 13] width 106 height 14
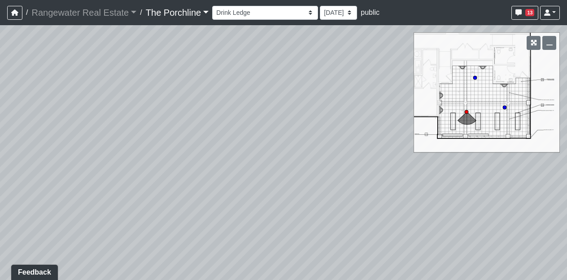
drag, startPoint x: 286, startPoint y: 212, endPoint x: 158, endPoint y: 219, distance: 129.0
click at [158, 219] on div "Loading... Seating Loading... Mailroom Entry Loading... Lounge Entry Loading...…" at bounding box center [283, 152] width 567 height 254
drag, startPoint x: 341, startPoint y: 185, endPoint x: 141, endPoint y: 127, distance: 207.7
click at [141, 127] on div "Loading... Seating Loading... Mailroom Entry Loading... Lounge Entry Loading...…" at bounding box center [283, 152] width 567 height 254
drag, startPoint x: 273, startPoint y: 169, endPoint x: 95, endPoint y: 178, distance: 178.4
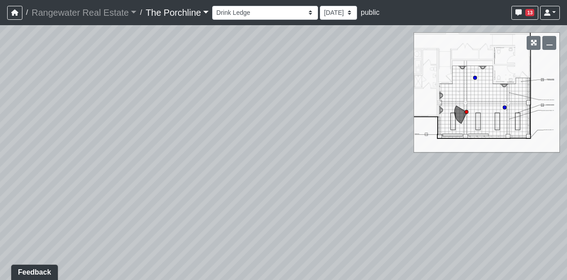
click at [95, 178] on div "Loading... Seating Loading... Mailroom Entry Loading... Lounge Entry Loading...…" at bounding box center [283, 152] width 567 height 254
drag, startPoint x: 298, startPoint y: 156, endPoint x: 149, endPoint y: 202, distance: 155.5
click at [149, 202] on div "Loading... Seating Loading... Mailroom Entry Loading... Lounge Entry Loading...…" at bounding box center [283, 152] width 567 height 254
drag, startPoint x: 360, startPoint y: 180, endPoint x: 92, endPoint y: 167, distance: 267.4
click at [92, 167] on div "Loading... Seating Loading... Mailroom Entry Loading... Lounge Entry Loading...…" at bounding box center [283, 152] width 567 height 254
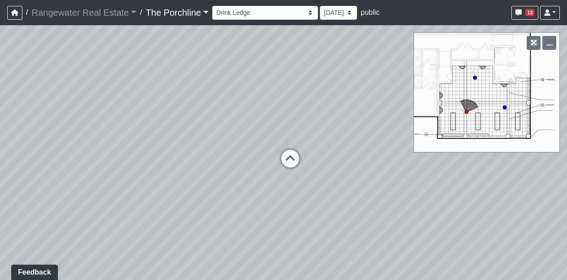
drag, startPoint x: 271, startPoint y: 215, endPoint x: 72, endPoint y: 201, distance: 199.3
click at [72, 201] on div "Loading... Seating Loading... Mailroom Entry Loading... Lounge Entry Loading...…" at bounding box center [283, 152] width 567 height 254
drag, startPoint x: 397, startPoint y: 197, endPoint x: 148, endPoint y: 200, distance: 248.7
click at [148, 200] on div "Loading... Seating Loading... Mailroom Entry Loading... Lounge Entry Loading...…" at bounding box center [283, 152] width 567 height 254
click at [239, 21] on div "Entry Grandhall Entry Island Kitchen Lounge Lounge Entry Mailroom Entry Seating…" at bounding box center [386, 13] width 348 height 18
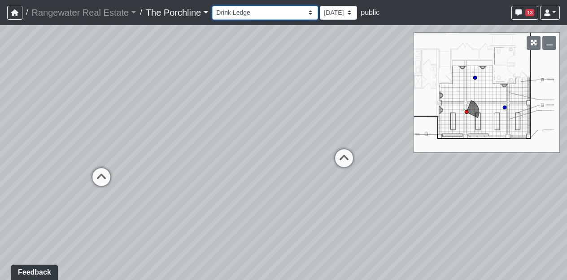
click at [251, 15] on select "Entry Grandhall Entry Island Kitchen Lounge Lounge Entry Mailroom Entry Seating…" at bounding box center [265, 13] width 106 height 14
click at [212, 6] on select "Entry Grandhall Entry Island Kitchen Lounge Lounge Entry Mailroom Entry Seating…" at bounding box center [265, 13] width 106 height 14
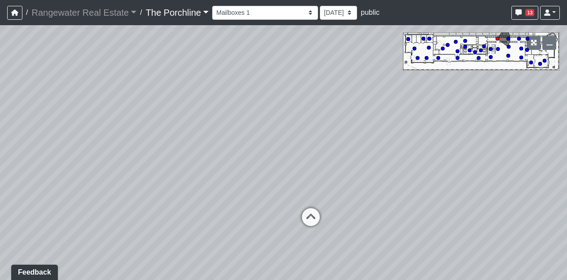
drag, startPoint x: 307, startPoint y: 114, endPoint x: 353, endPoint y: 143, distance: 54.7
click at [353, 143] on div "Loading... Seating Loading... Mailroom Entry Loading... Lounge Entry Loading...…" at bounding box center [283, 152] width 567 height 254
click at [316, 210] on icon at bounding box center [311, 221] width 27 height 27
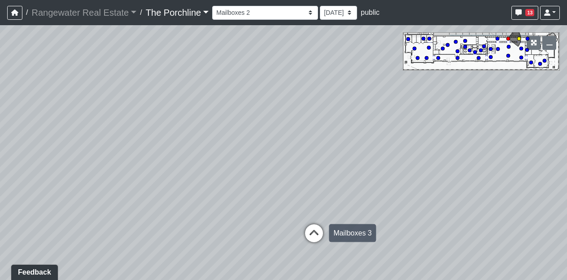
click at [314, 228] on icon at bounding box center [314, 237] width 27 height 27
drag, startPoint x: 322, startPoint y: 152, endPoint x: 224, endPoint y: 148, distance: 98.8
click at [224, 148] on div "Loading... Seating Loading... Mailroom Entry Loading... Lounge Entry Loading...…" at bounding box center [283, 152] width 567 height 254
drag, startPoint x: 408, startPoint y: 213, endPoint x: 149, endPoint y: 167, distance: 262.5
click at [149, 167] on div "Loading... Seating Loading... Mailroom Entry Loading... Lounge Entry Loading...…" at bounding box center [283, 152] width 567 height 254
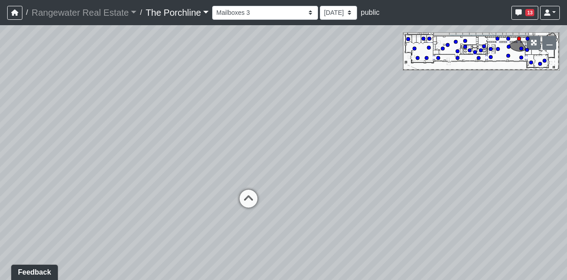
drag, startPoint x: 349, startPoint y: 158, endPoint x: 158, endPoint y: 153, distance: 190.8
click at [158, 153] on div "Loading... Seating Loading... Mailroom Entry Loading... Lounge Entry Loading...…" at bounding box center [283, 152] width 567 height 254
drag, startPoint x: 339, startPoint y: 143, endPoint x: 165, endPoint y: 174, distance: 176.8
click at [165, 174] on div "Loading... Seating Loading... Mailroom Entry Loading... Lounge Entry Loading...…" at bounding box center [283, 152] width 567 height 254
drag, startPoint x: 342, startPoint y: 152, endPoint x: 167, endPoint y: 195, distance: 180.3
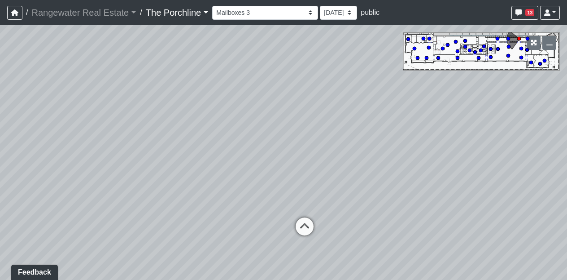
click at [167, 195] on div "Loading... Seating Loading... Mailroom Entry Loading... Lounge Entry Loading...…" at bounding box center [283, 152] width 567 height 254
drag, startPoint x: 317, startPoint y: 152, endPoint x: 305, endPoint y: 79, distance: 73.6
click at [305, 79] on div "Loading... Seating Loading... Mailroom Entry Loading... Lounge Entry Loading...…" at bounding box center [283, 152] width 567 height 254
click at [302, 161] on icon at bounding box center [301, 166] width 27 height 27
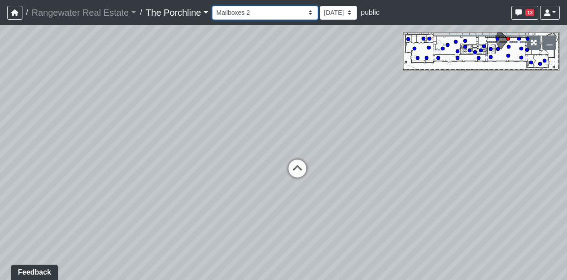
click at [261, 13] on select "Entry Grandhall Entry Island Kitchen Lounge Lounge Entry Mailroom Entry Seating…" at bounding box center [265, 13] width 106 height 14
click at [212, 6] on select "Entry Grandhall Entry Island Kitchen Lounge Lounge Entry Mailroom Entry Seating…" at bounding box center [265, 13] width 106 height 14
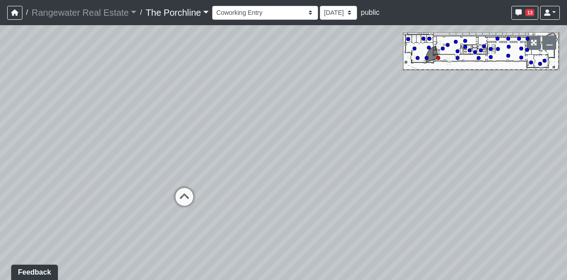
drag, startPoint x: 316, startPoint y: 146, endPoint x: 160, endPoint y: 135, distance: 156.6
click at [160, 135] on div "Loading... Seating Loading... Mailroom Entry Loading... Lounge Entry Loading...…" at bounding box center [283, 152] width 567 height 254
drag, startPoint x: 409, startPoint y: 176, endPoint x: 143, endPoint y: 188, distance: 266.5
click at [143, 188] on div "Loading... Seating Loading... Mailroom Entry Loading... Lounge Entry Loading...…" at bounding box center [283, 152] width 567 height 254
drag, startPoint x: 342, startPoint y: 184, endPoint x: 99, endPoint y: 187, distance: 243.3
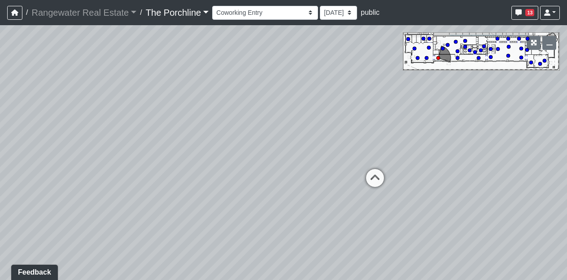
click at [99, 187] on div "Loading... Seating Loading... Mailroom Entry Loading... Lounge Entry Loading...…" at bounding box center [283, 152] width 567 height 254
drag, startPoint x: 282, startPoint y: 160, endPoint x: 150, endPoint y: 162, distance: 132.4
click at [150, 162] on div "Loading... Seating Loading... Mailroom Entry Loading... Lounge Entry Loading...…" at bounding box center [283, 152] width 567 height 254
click at [269, 178] on icon at bounding box center [268, 181] width 27 height 27
click at [269, 178] on icon at bounding box center [268, 178] width 27 height 27
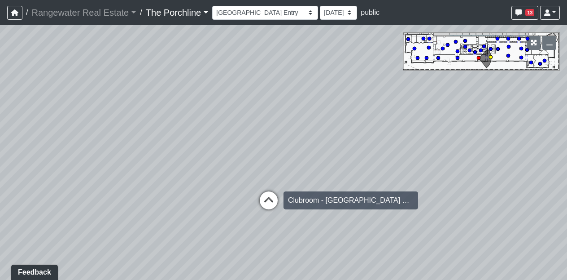
click at [276, 199] on icon at bounding box center [268, 204] width 27 height 27
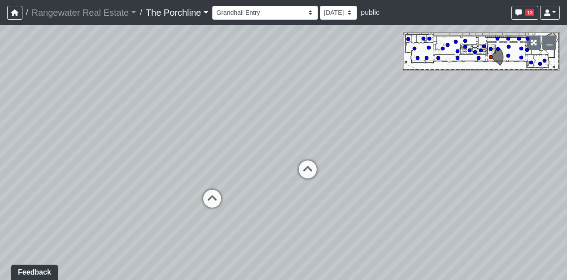
drag, startPoint x: 224, startPoint y: 139, endPoint x: 420, endPoint y: 92, distance: 201.8
click at [420, 92] on div "Loading... Seating Loading... Mailroom Entry Loading... Lounge Entry Loading...…" at bounding box center [283, 152] width 567 height 254
drag, startPoint x: 223, startPoint y: 108, endPoint x: 478, endPoint y: 135, distance: 256.9
click at [478, 135] on div "Loading... Seating Loading... Mailroom Entry Loading... Lounge Entry Loading...…" at bounding box center [283, 152] width 567 height 254
drag, startPoint x: 263, startPoint y: 144, endPoint x: 484, endPoint y: 112, distance: 223.6
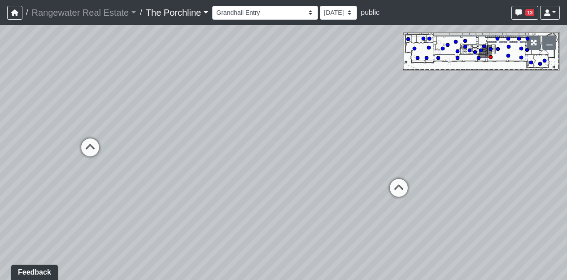
click at [484, 112] on div "Loading... Seating Loading... Mailroom Entry Loading... Lounge Entry Loading...…" at bounding box center [283, 152] width 567 height 254
drag, startPoint x: 272, startPoint y: 149, endPoint x: 446, endPoint y: 176, distance: 176.1
click at [446, 176] on div "Loading... Seating Loading... Mailroom Entry Loading... Lounge Entry Loading...…" at bounding box center [283, 152] width 567 height 254
drag, startPoint x: 321, startPoint y: 233, endPoint x: 374, endPoint y: 304, distance: 88.2
click at [374, 279] on html "/ Rangewater Real Estate Rangewater Real Estate Loading... / The Porchline The …" at bounding box center [283, 140] width 567 height 280
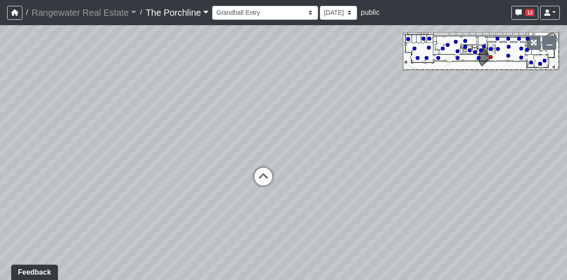
drag, startPoint x: 364, startPoint y: 172, endPoint x: 341, endPoint y: 124, distance: 53.0
click at [341, 124] on div "Loading... Seating Loading... Mailroom Entry Loading... Lounge Entry Loading...…" at bounding box center [283, 152] width 567 height 254
drag, startPoint x: 344, startPoint y: 215, endPoint x: 337, endPoint y: 160, distance: 55.2
click at [337, 160] on div "Loading... Seating Loading... Mailroom Entry Loading... Lounge Entry Loading...…" at bounding box center [283, 152] width 567 height 254
drag, startPoint x: 337, startPoint y: 160, endPoint x: 343, endPoint y: 215, distance: 55.6
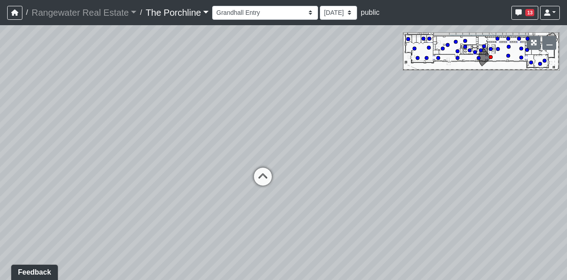
click at [343, 215] on div "Loading... Seating Loading... Mailroom Entry Loading... Lounge Entry Loading...…" at bounding box center [283, 152] width 567 height 254
drag, startPoint x: 380, startPoint y: 213, endPoint x: 164, endPoint y: 155, distance: 223.2
click at [164, 155] on div "Loading... Seating Loading... Mailroom Entry Loading... Lounge Entry Loading...…" at bounding box center [283, 152] width 567 height 254
drag, startPoint x: 269, startPoint y: 163, endPoint x: 98, endPoint y: 148, distance: 172.1
click at [98, 148] on div "Loading... Seating Loading... Mailroom Entry Loading... Lounge Entry Loading...…" at bounding box center [283, 152] width 567 height 254
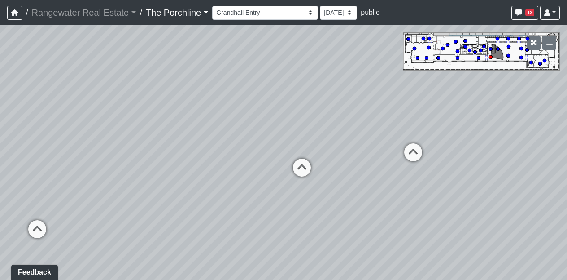
drag, startPoint x: 395, startPoint y: 156, endPoint x: 107, endPoint y: 174, distance: 288.7
click at [107, 174] on div "Loading... Seating Loading... Mailroom Entry Loading... Lounge Entry Loading...…" at bounding box center [283, 152] width 567 height 254
drag, startPoint x: 290, startPoint y: 210, endPoint x: 181, endPoint y: 214, distance: 108.7
click at [181, 214] on div "Loading... Seating Loading... Mailroom Entry Loading... Lounge Entry Loading...…" at bounding box center [283, 152] width 567 height 254
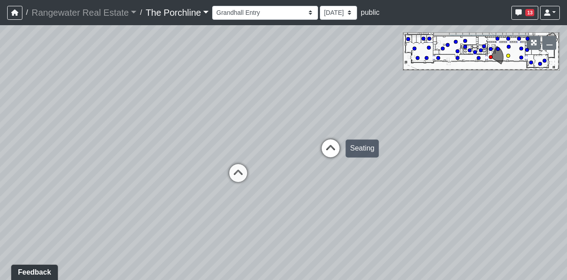
click at [338, 150] on icon at bounding box center [330, 152] width 27 height 27
select select "sUvpst88heNCuz7YXvRQEB"
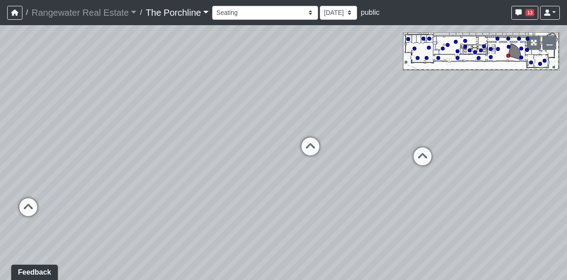
drag, startPoint x: 210, startPoint y: 192, endPoint x: 449, endPoint y: 158, distance: 241.6
click at [449, 158] on div "Loading... Seating Loading... Mailroom Entry Loading... Lounge Entry Loading...…" at bounding box center [283, 152] width 567 height 254
drag, startPoint x: 196, startPoint y: 175, endPoint x: 467, endPoint y: 229, distance: 277.0
click at [467, 229] on div "Loading... Seating Loading... Mailroom Entry Loading... Lounge Entry Loading...…" at bounding box center [283, 152] width 567 height 254
drag, startPoint x: 225, startPoint y: 145, endPoint x: 410, endPoint y: 151, distance: 185.0
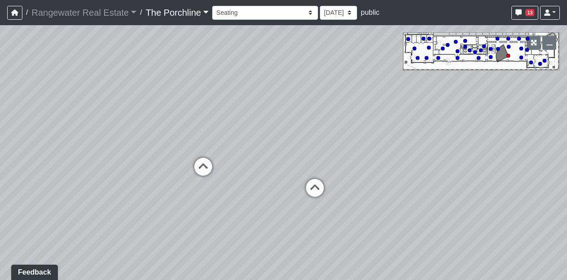
click at [410, 151] on div "Loading... Seating Loading... Mailroom Entry Loading... Lounge Entry Loading...…" at bounding box center [283, 152] width 567 height 254
